Goal: Task Accomplishment & Management: Manage account settings

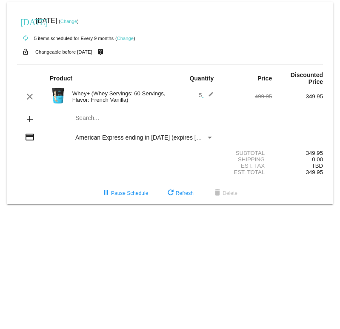
click at [125, 40] on link "Change" at bounding box center [125, 38] width 17 height 5
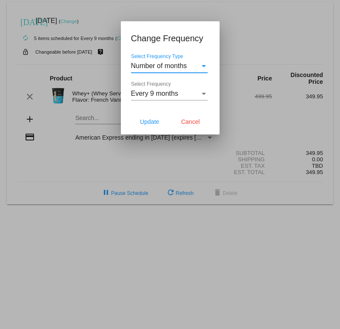
click at [179, 89] on div "Every 9 months Select Frequency" at bounding box center [169, 90] width 77 height 19
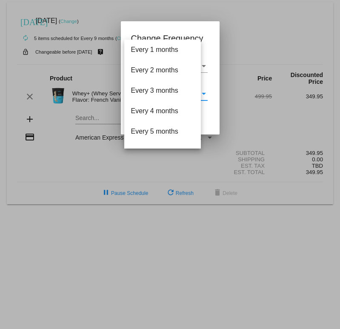
scroll to position [119, 0]
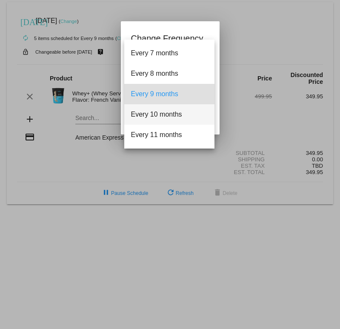
click at [179, 107] on span "Every 10 months" at bounding box center [169, 114] width 77 height 20
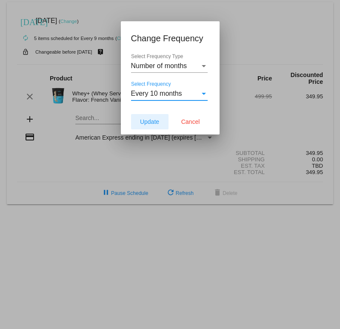
click at [157, 121] on span "Update" at bounding box center [149, 121] width 19 height 7
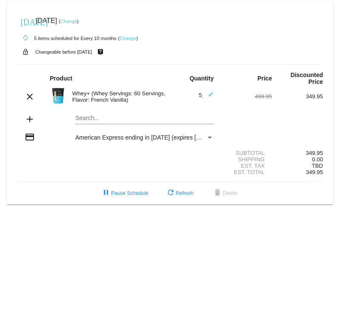
click at [77, 22] on link "Change" at bounding box center [69, 21] width 17 height 5
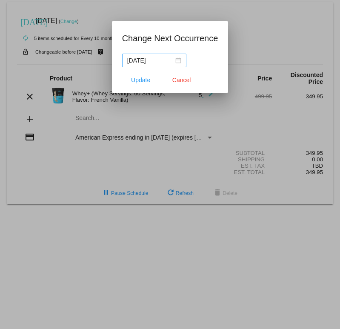
click at [175, 61] on nz-date-picker "[DATE]" at bounding box center [154, 61] width 64 height 14
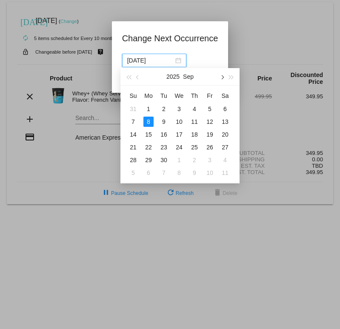
click at [222, 76] on span "button" at bounding box center [222, 77] width 4 height 4
click at [147, 122] on div "6" at bounding box center [149, 122] width 10 height 10
type input "[DATE]"
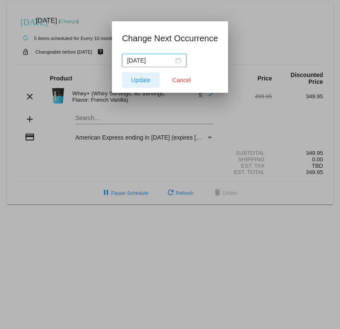
click at [146, 77] on span "Update" at bounding box center [140, 80] width 19 height 7
